Goal: Task Accomplishment & Management: Manage account settings

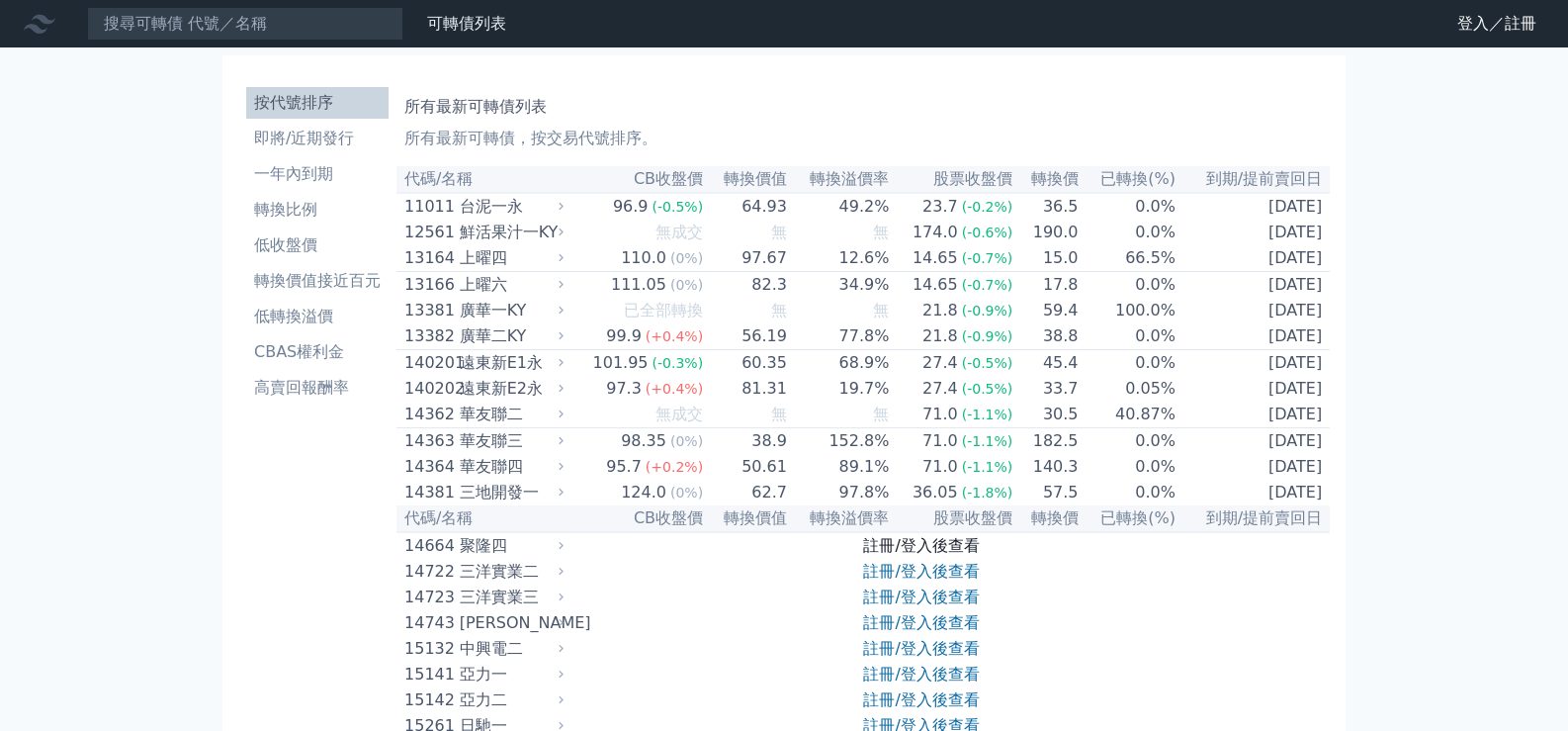
click at [910, 555] on link "註冊/登入後查看" at bounding box center [921, 545] width 116 height 19
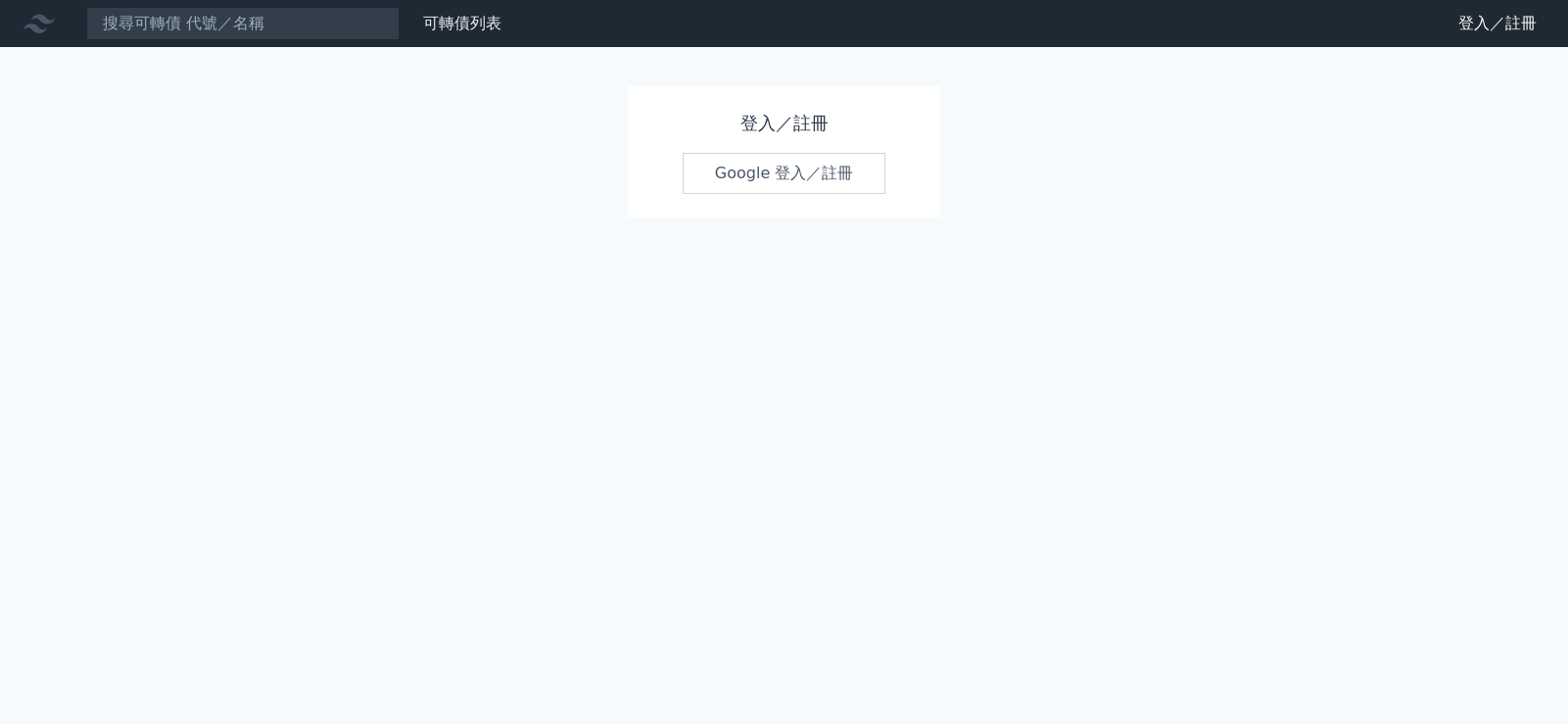
click at [764, 170] on link "Google 登入／註冊" at bounding box center [785, 173] width 204 height 42
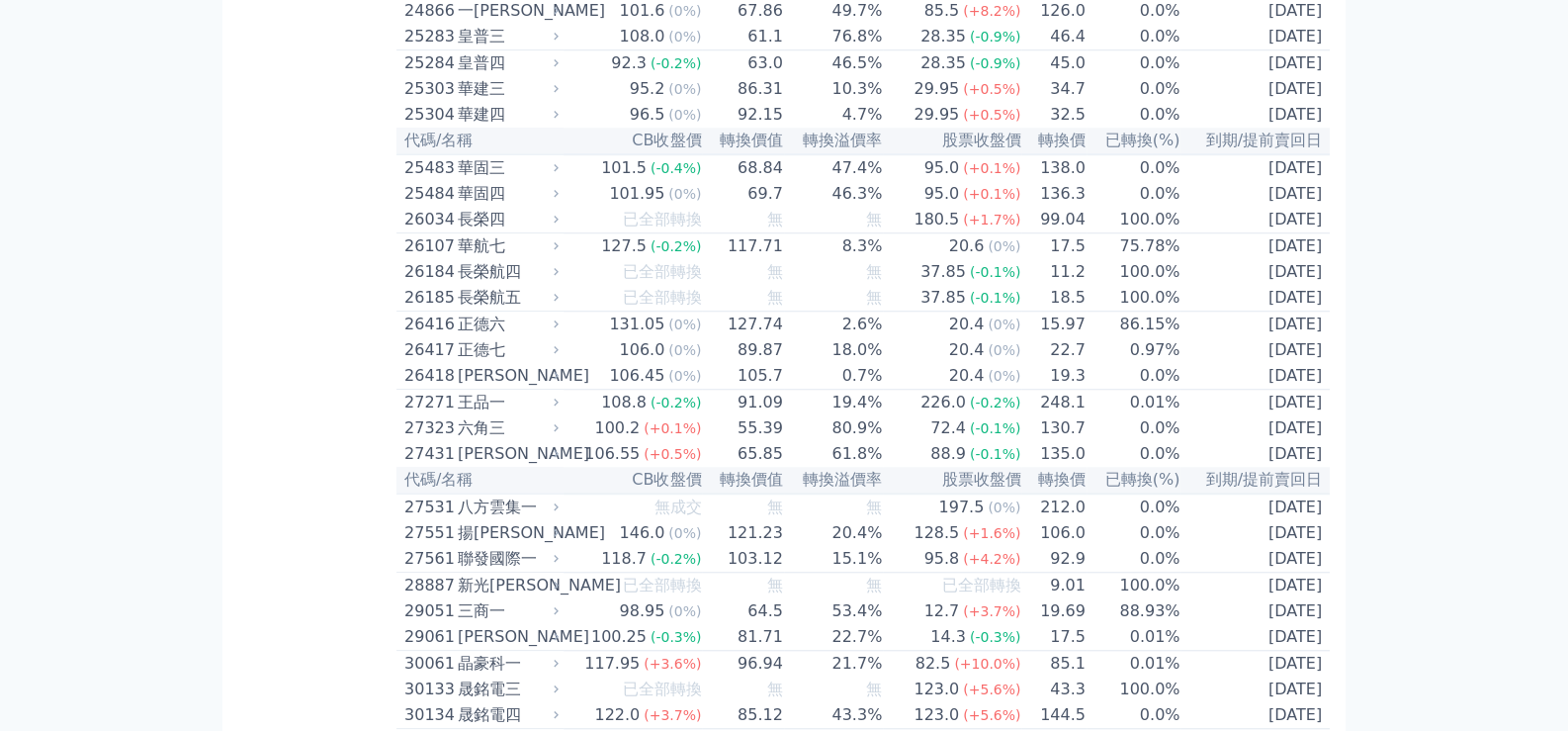
scroll to position [2078, 0]
